Goal: Complete application form

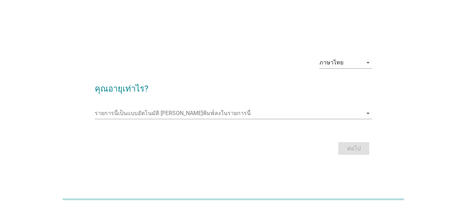
click at [271, 120] on div "รายการนี้เป็นแบบอัตโนมัติ [PERSON_NAME]พิมพ์ลงในรายการนี้ arrow_drop_down" at bounding box center [234, 117] width 278 height 18
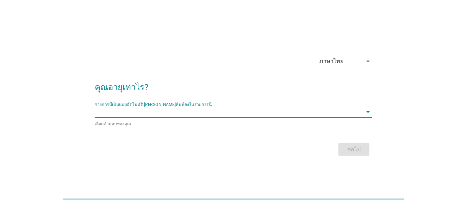
click at [271, 116] on input "รายการนี้เป็นแบบอัตโนมัติ คุณสามารถพิมพ์ลงในรายการนี้" at bounding box center [229, 111] width 268 height 11
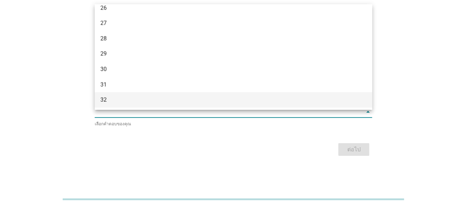
scroll to position [141, 0]
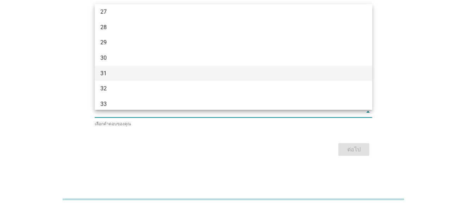
click at [118, 70] on div "31" at bounding box center [222, 73] width 244 height 8
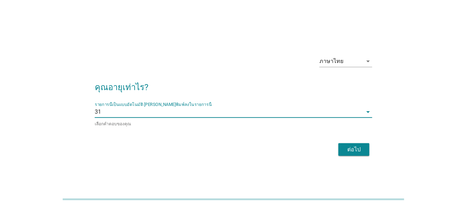
click at [360, 150] on div "ต่อไป" at bounding box center [354, 149] width 20 height 8
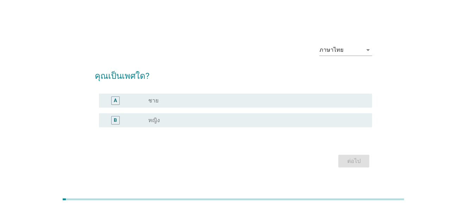
click at [212, 124] on div "radio_button_unchecked หญิง" at bounding box center [257, 120] width 218 height 8
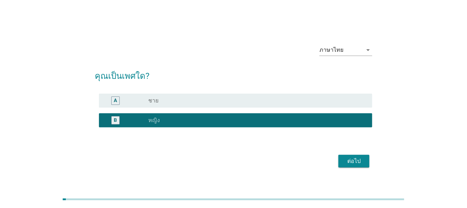
click at [347, 165] on button "ต่อไป" at bounding box center [354, 161] width 31 height 13
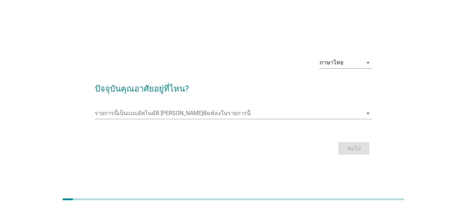
click at [215, 124] on div at bounding box center [234, 124] width 278 height 4
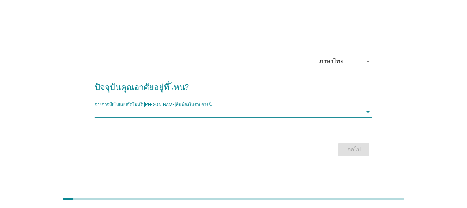
click at [216, 113] on input "รายการนี้เป็นแบบอัตโนมัติ คุณสามารถพิมพ์ลงในรายการนี้" at bounding box center [229, 111] width 268 height 11
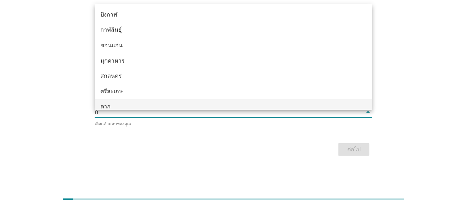
type input "กร"
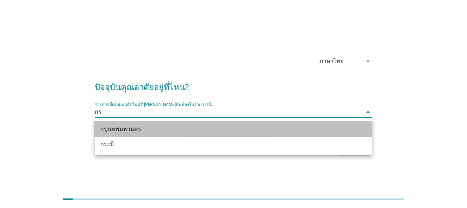
click at [180, 128] on div "กรุงเทพมหานคร" at bounding box center [222, 129] width 244 height 8
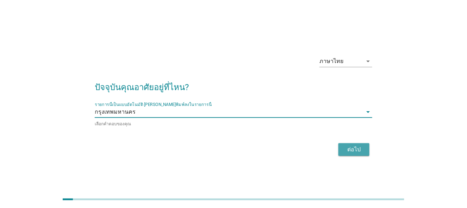
click at [347, 149] on div "ต่อไป" at bounding box center [354, 149] width 20 height 8
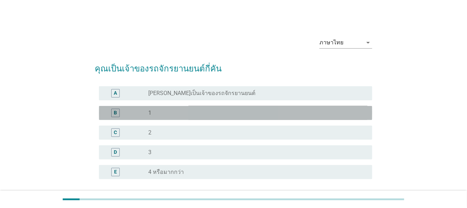
click at [205, 112] on div "radio_button_unchecked 1" at bounding box center [254, 113] width 213 height 7
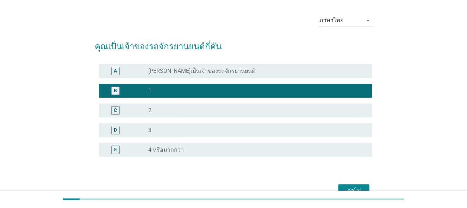
scroll to position [61, 0]
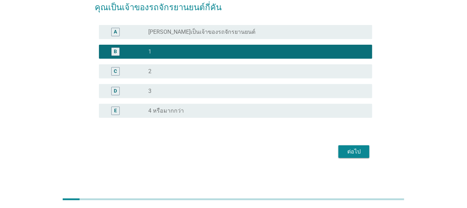
click at [359, 145] on button "ต่อไป" at bounding box center [354, 151] width 31 height 13
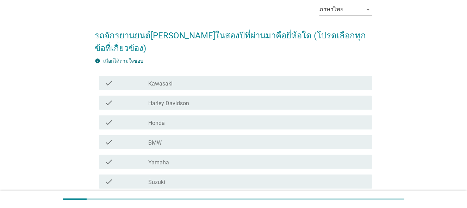
scroll to position [70, 0]
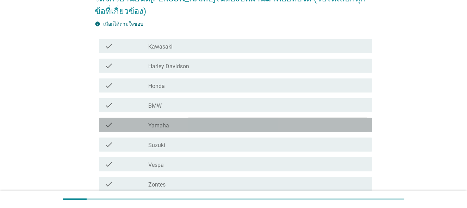
click at [179, 121] on div "check_box_outline_blank Yamaha" at bounding box center [257, 125] width 218 height 8
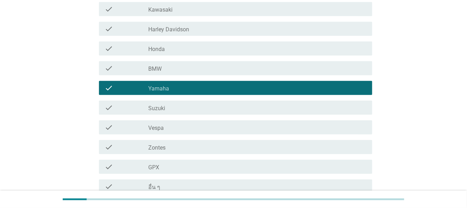
scroll to position [141, 0]
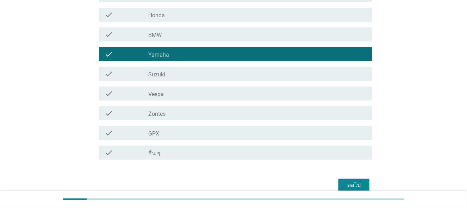
click at [352, 181] on div "ต่อไป" at bounding box center [354, 185] width 20 height 8
